Goal: Register for event/course

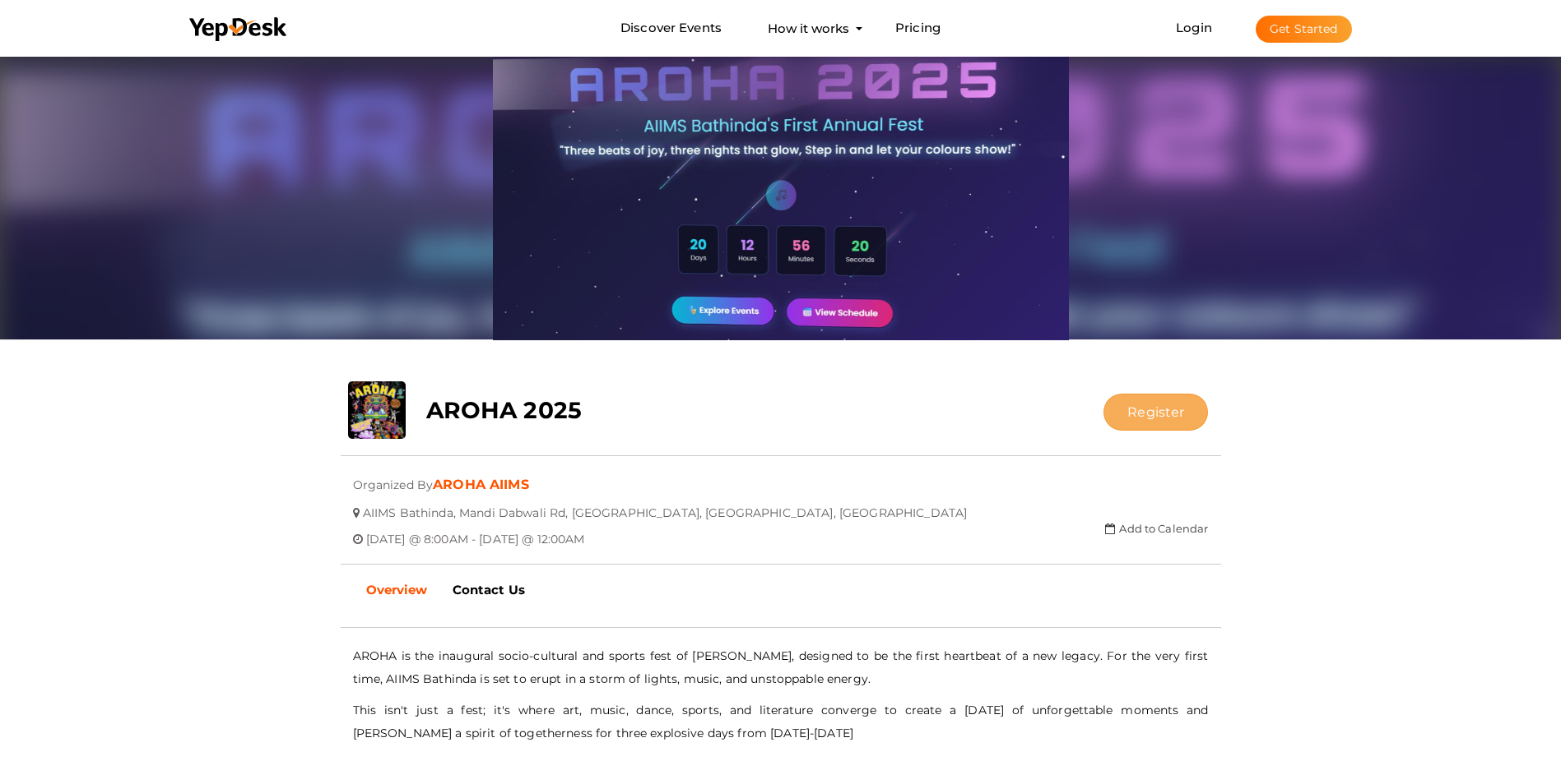
click at [1157, 406] on button "Register" at bounding box center [1155, 412] width 105 height 37
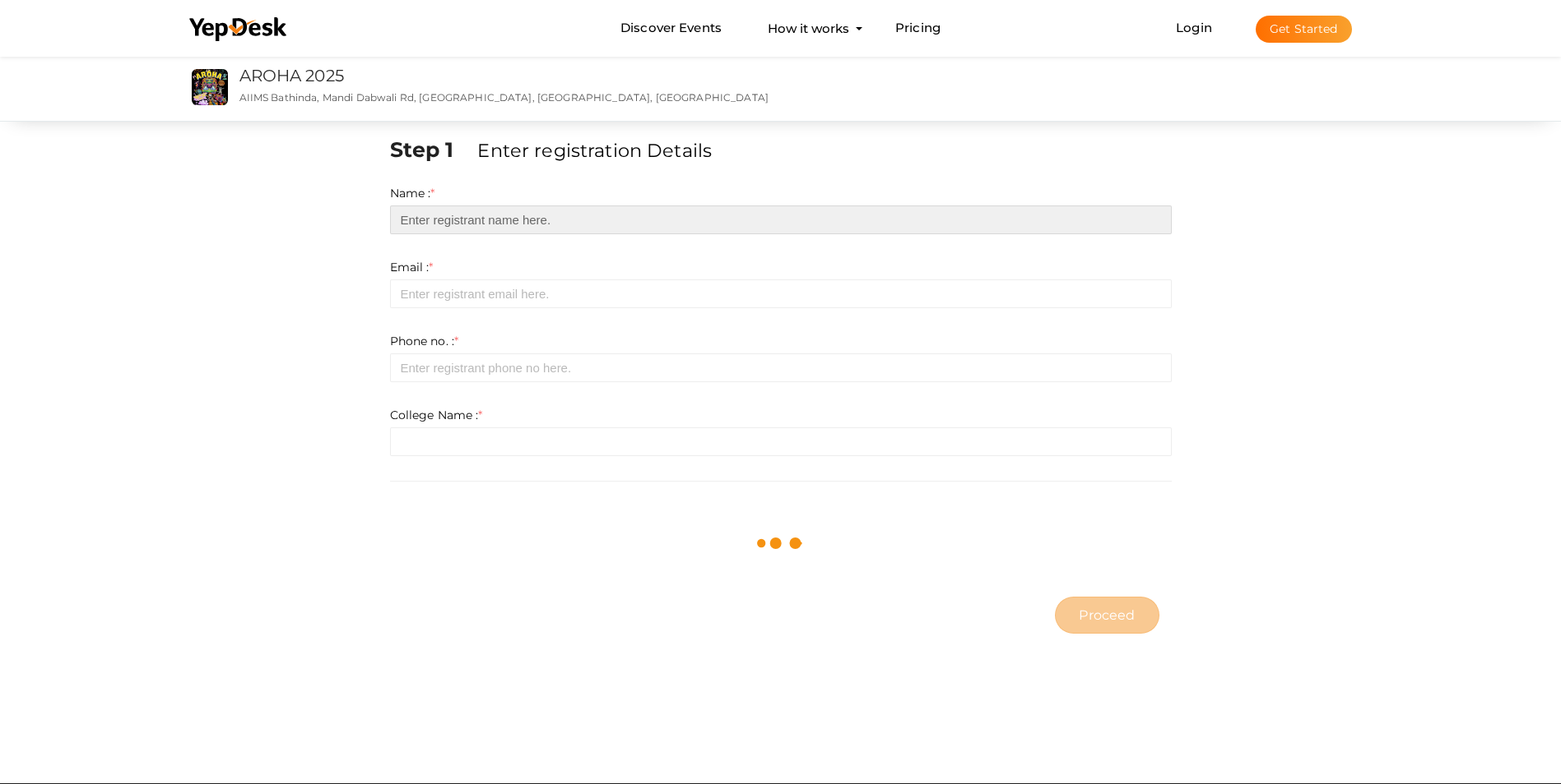
click at [508, 220] on input "text" at bounding box center [781, 219] width 782 height 29
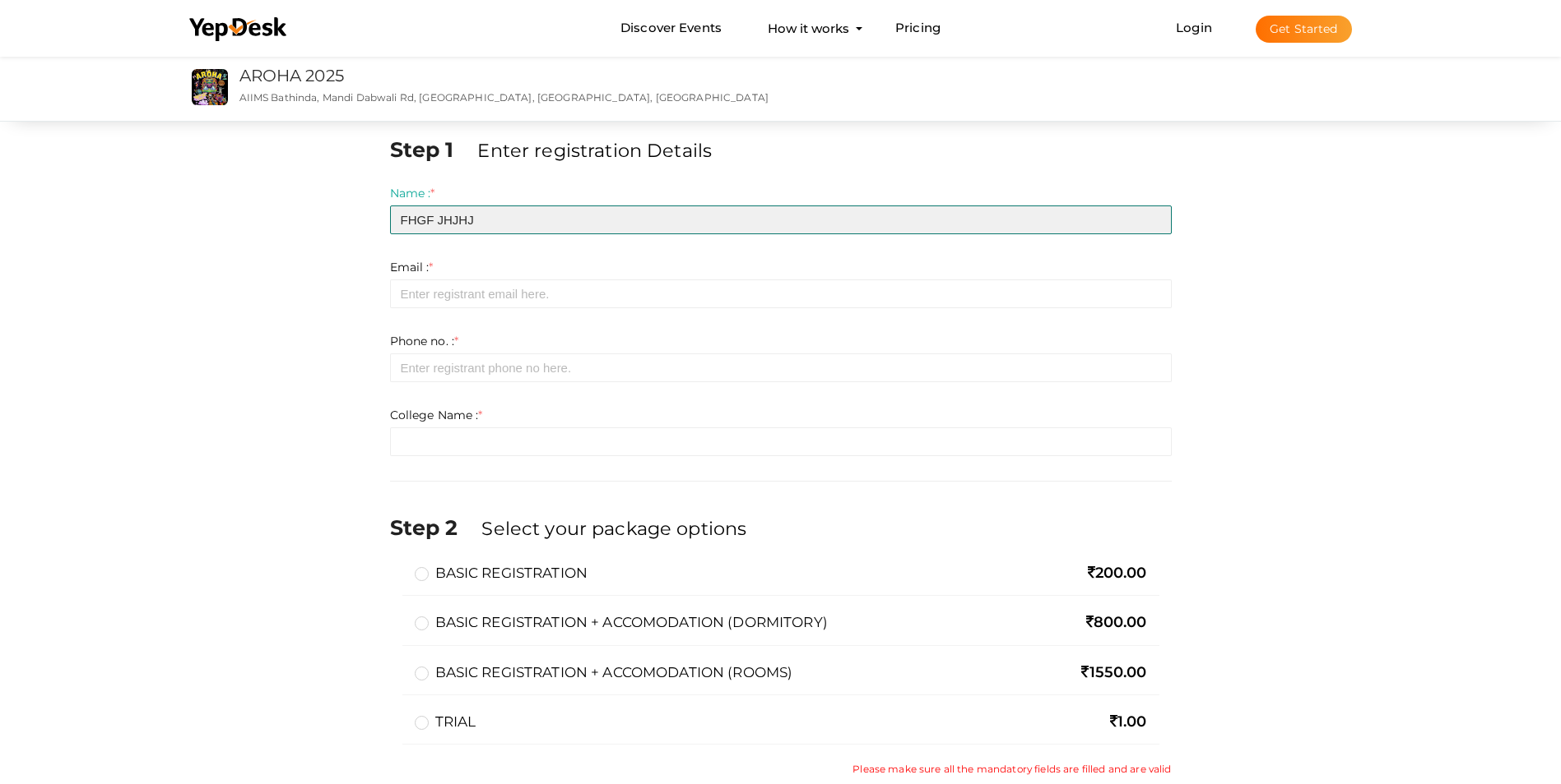
type input "FHGF JHJHJ"
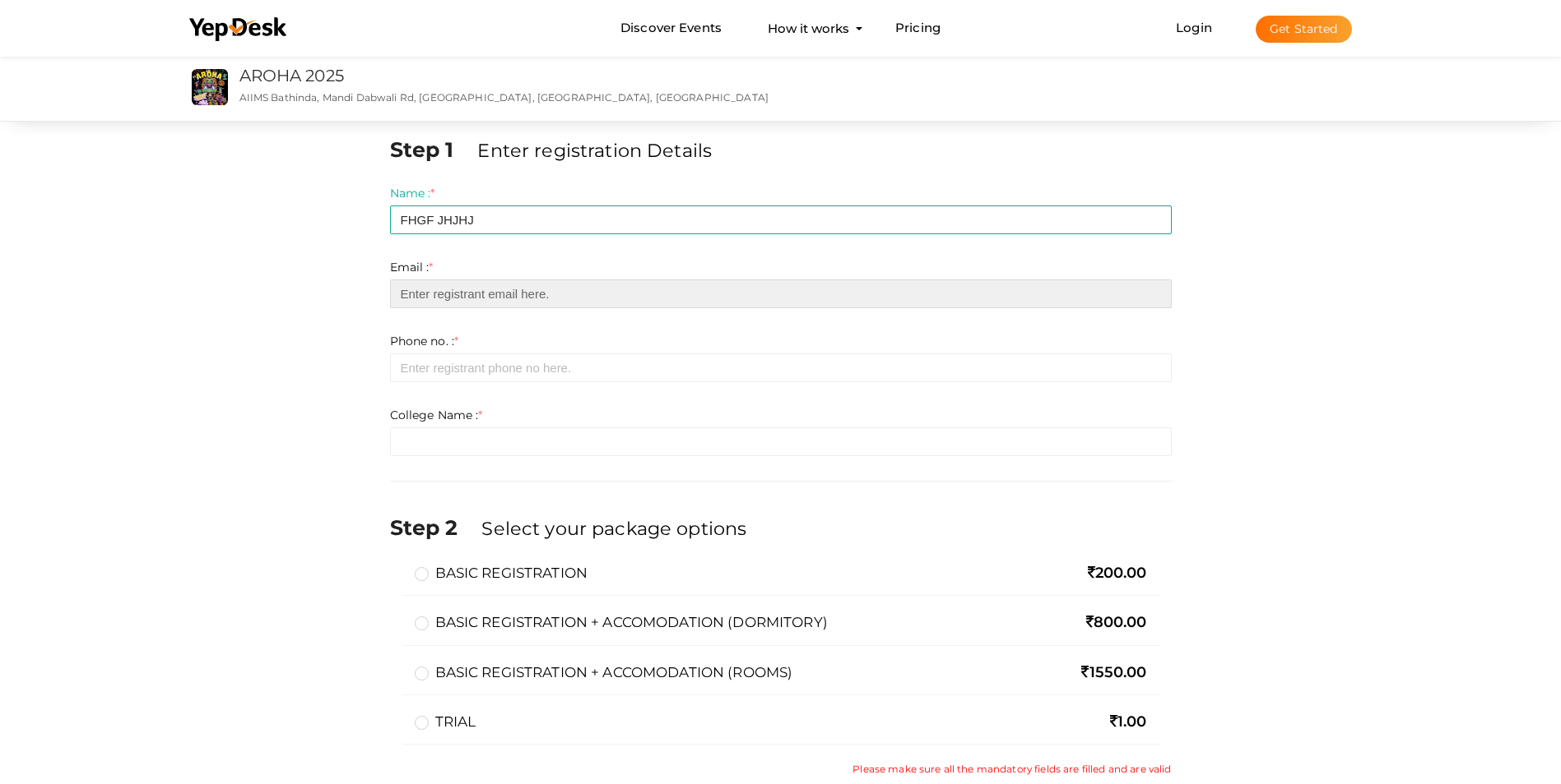
click at [520, 303] on input "email" at bounding box center [781, 294] width 782 height 29
type input "DOCTORSATTU07@GMAIL.COM"
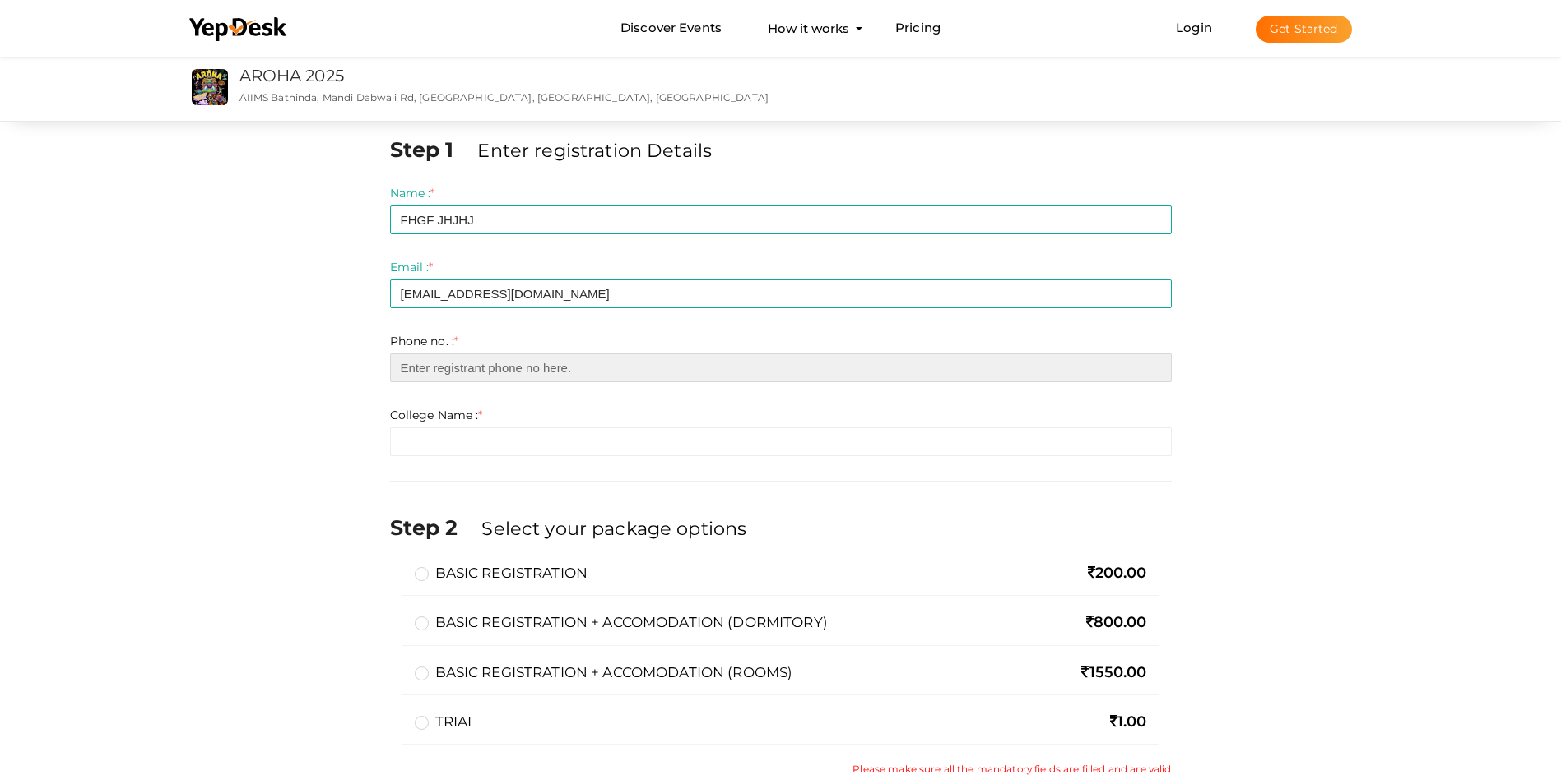
click at [534, 369] on input "number" at bounding box center [781, 367] width 782 height 29
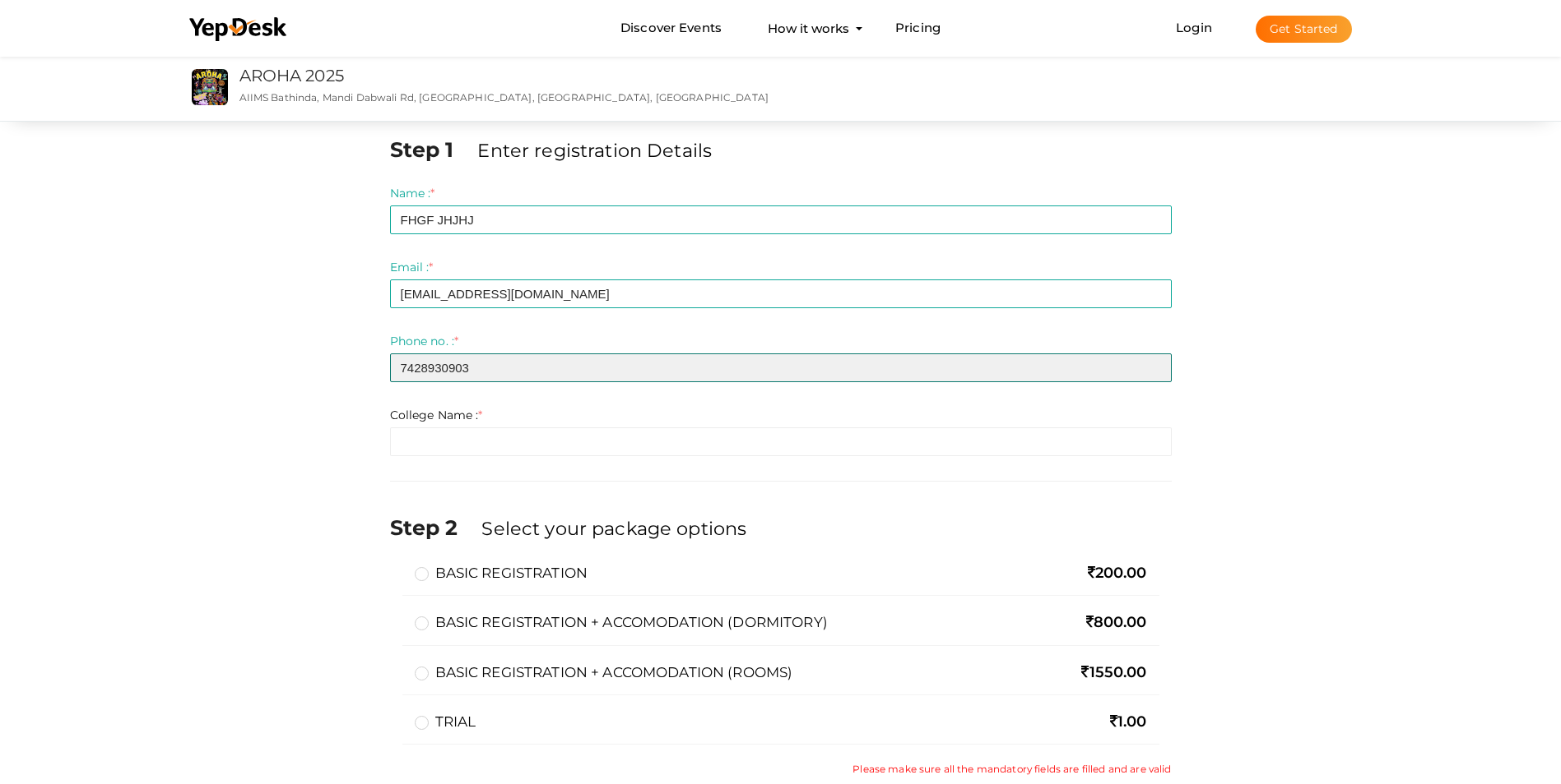
type input "7428930903"
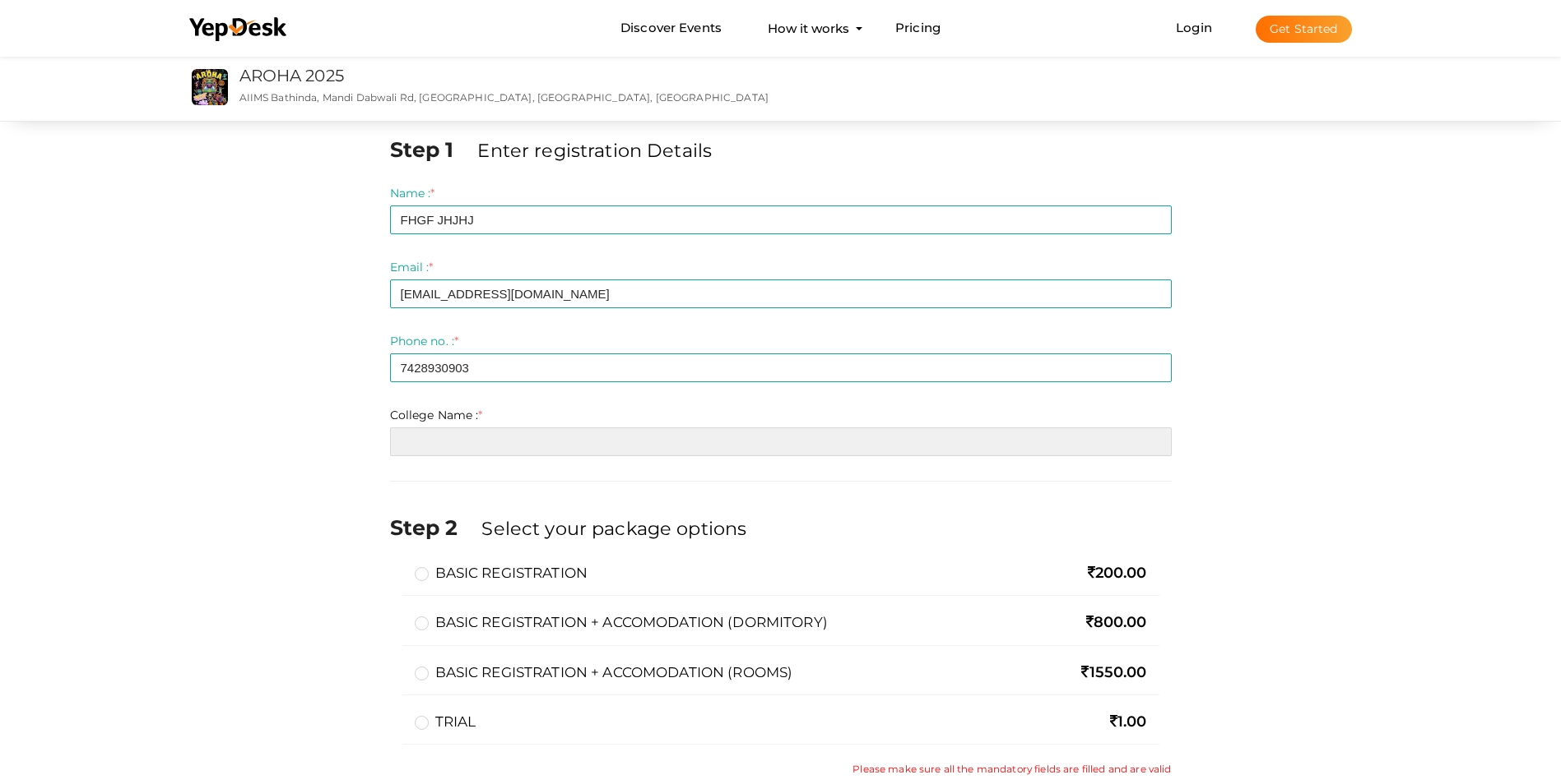
click at [558, 433] on input "text" at bounding box center [781, 442] width 782 height 29
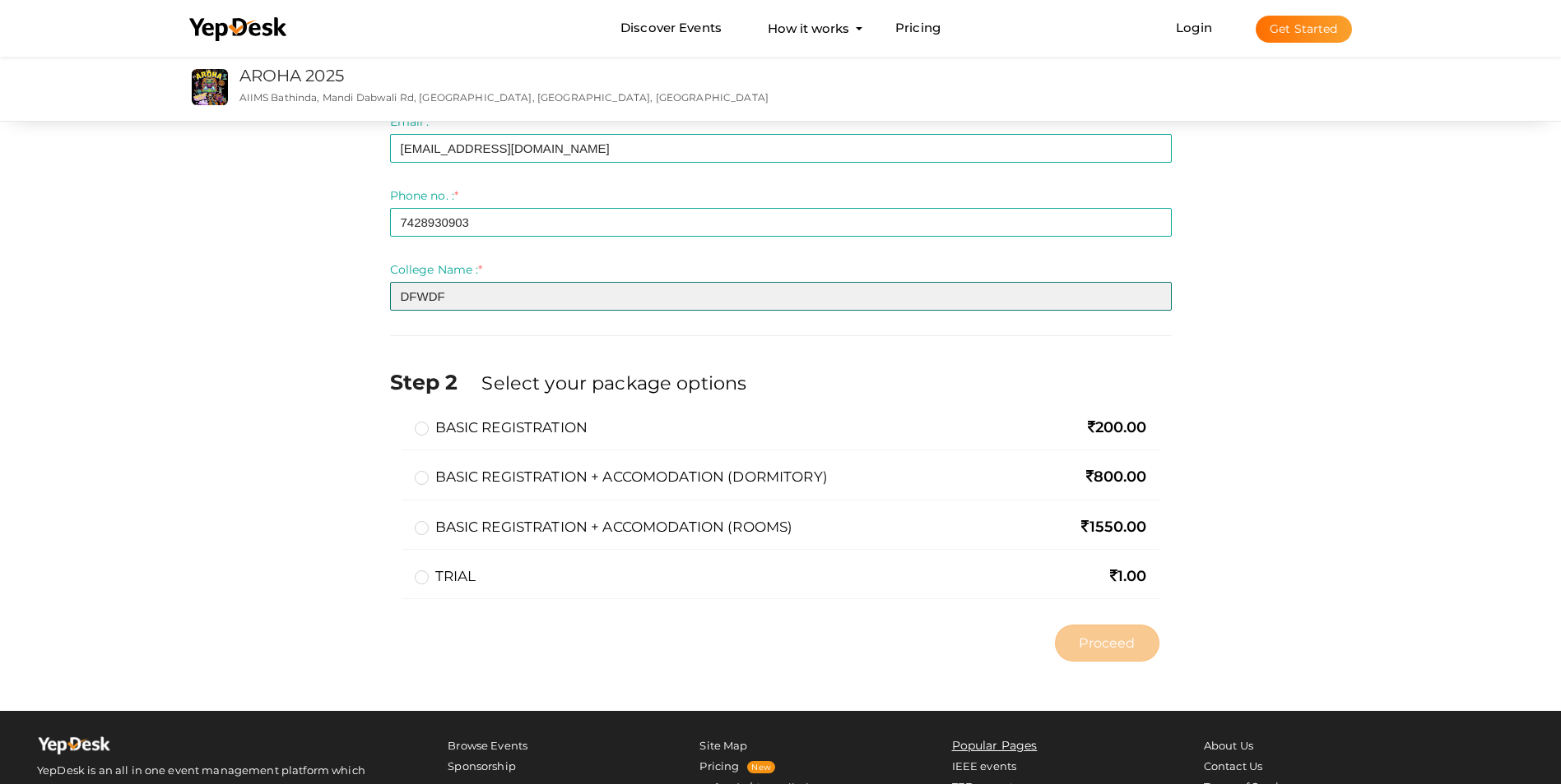
scroll to position [247, 0]
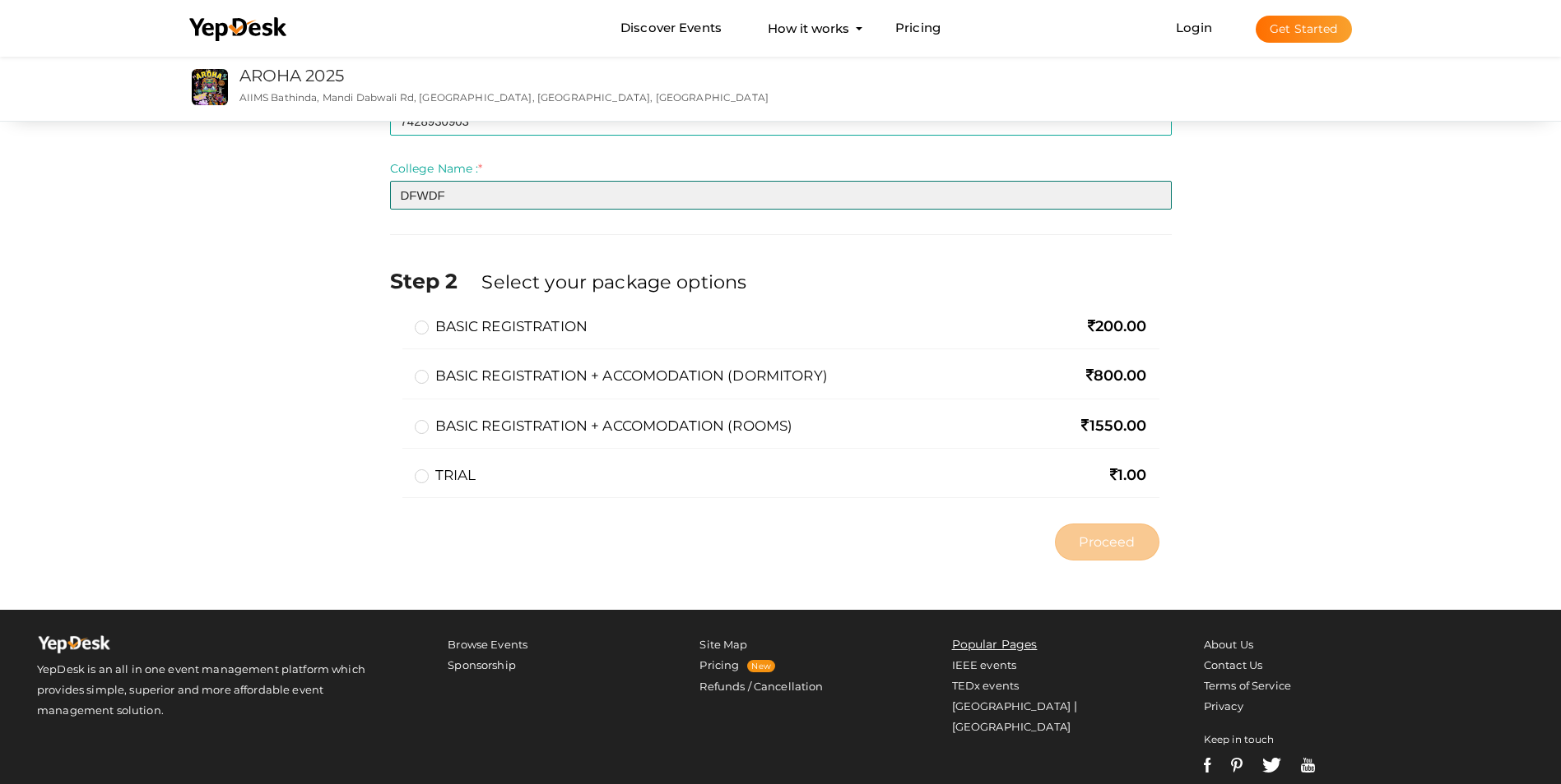
type input "DFWDF"
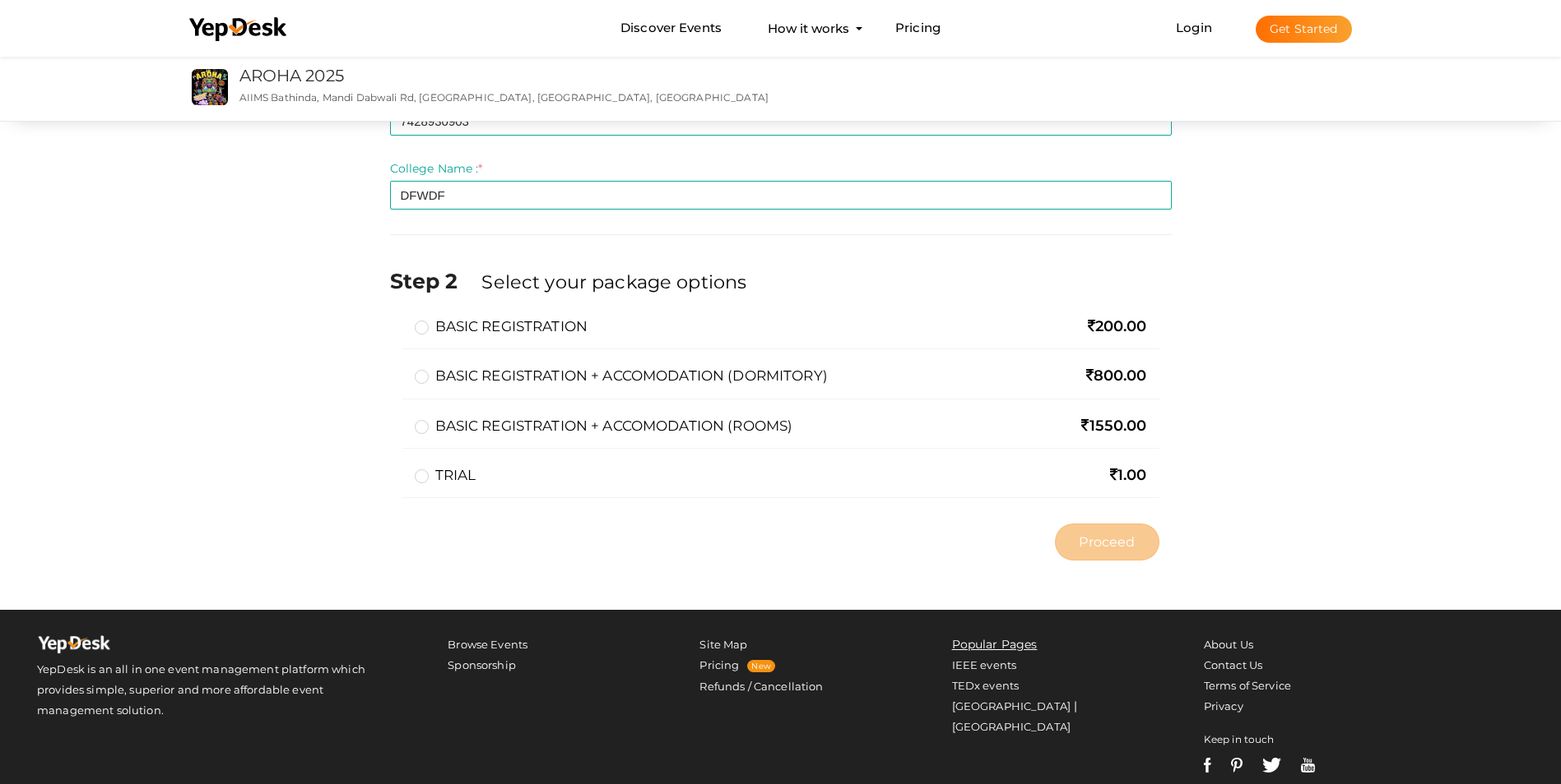
click at [419, 475] on label "TRIAL" at bounding box center [445, 475] width 62 height 20
click at [398, 469] on input "TRIAL" at bounding box center [398, 469] width 0 height 0
click at [1122, 531] on button "Proceed" at bounding box center [1107, 542] width 104 height 37
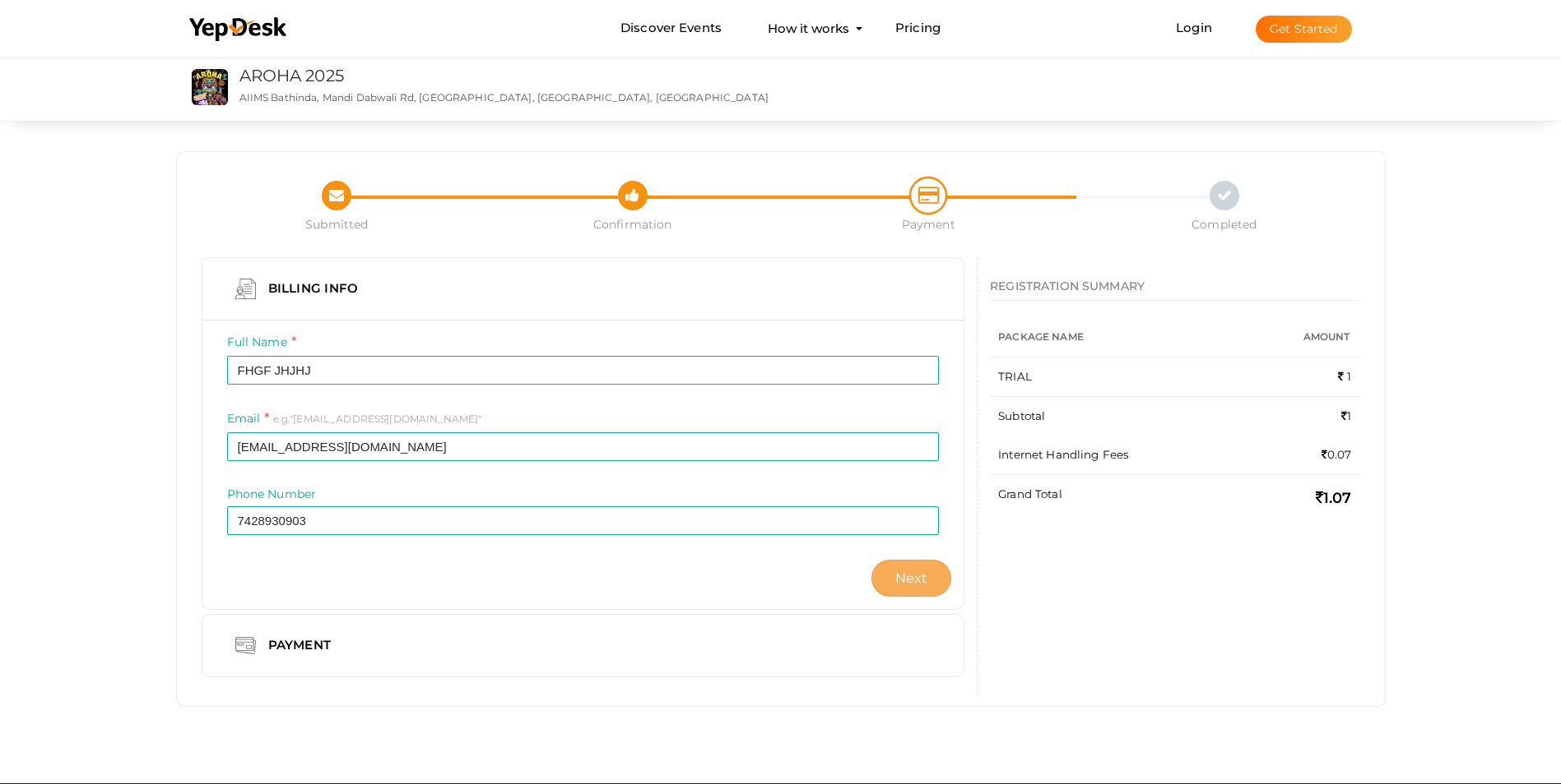
click at [897, 586] on span "Next" at bounding box center [912, 579] width 33 height 16
